Goal: Contribute content

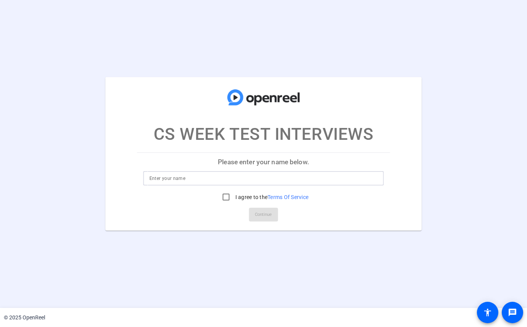
click at [232, 182] on input at bounding box center [264, 178] width 229 height 9
click at [162, 179] on input at bounding box center [264, 178] width 229 height 9
type input "[PERSON_NAME]"
click at [223, 196] on input "I agree to the Terms Of Service" at bounding box center [226, 197] width 15 height 15
checkbox input "true"
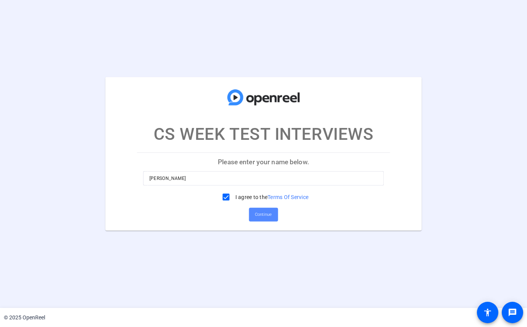
click at [270, 216] on span "Continue" at bounding box center [264, 214] width 17 height 11
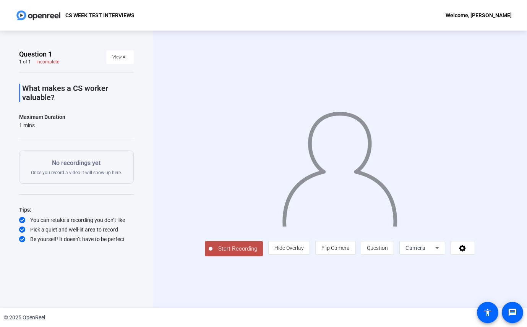
drag, startPoint x: 62, startPoint y: 94, endPoint x: 33, endPoint y: 89, distance: 29.2
click at [24, 88] on p "What makes a CS worker valuable?" at bounding box center [78, 93] width 112 height 18
copy p "What makes a CS worker valuable?"
click at [219, 254] on span "Start Recording" at bounding box center [238, 249] width 50 height 9
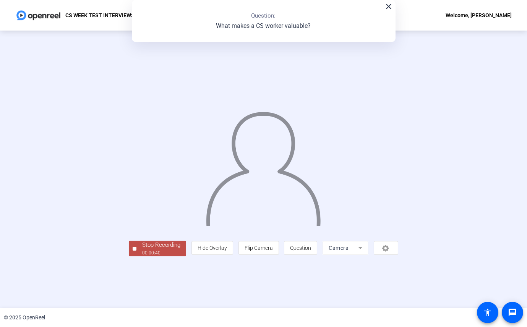
click at [142, 250] on div "Stop Recording" at bounding box center [161, 245] width 38 height 9
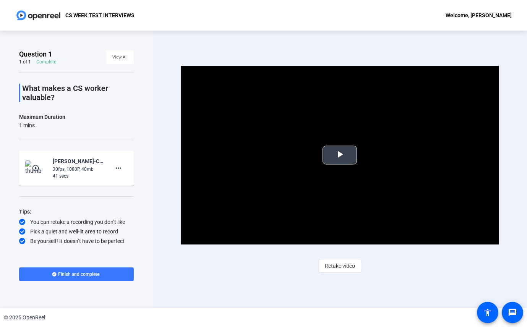
click at [340, 155] on span "Video Player" at bounding box center [340, 155] width 0 height 0
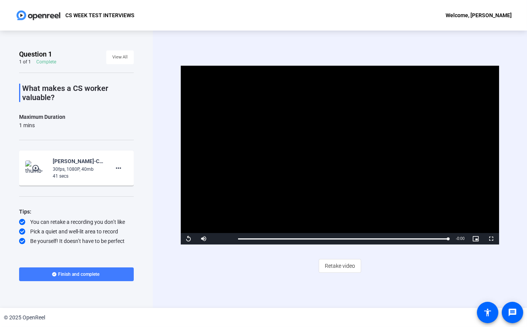
click at [90, 275] on span "Finish and complete" at bounding box center [79, 275] width 41 height 6
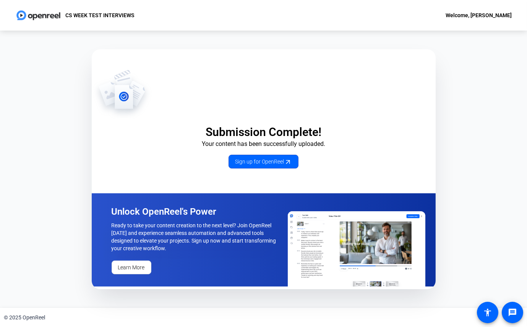
drag, startPoint x: 464, startPoint y: 166, endPoint x: 468, endPoint y: 159, distance: 7.5
click at [464, 165] on div "Submission Complete! Your content has been successfully uploaded. Sign up for O…" at bounding box center [263, 170] width 527 height 278
